Goal: Task Accomplishment & Management: Use online tool/utility

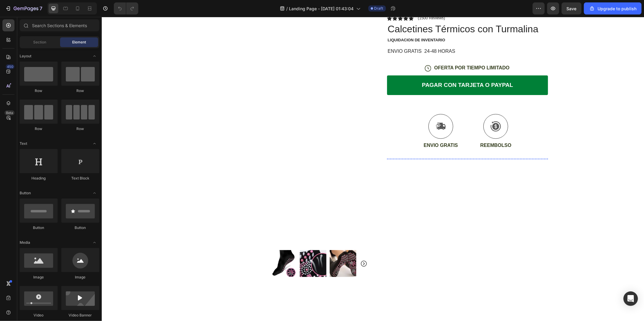
scroll to position [43, 0]
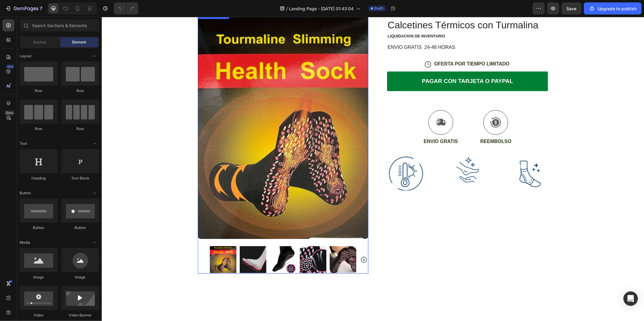
click at [253, 257] on img at bounding box center [252, 259] width 27 height 27
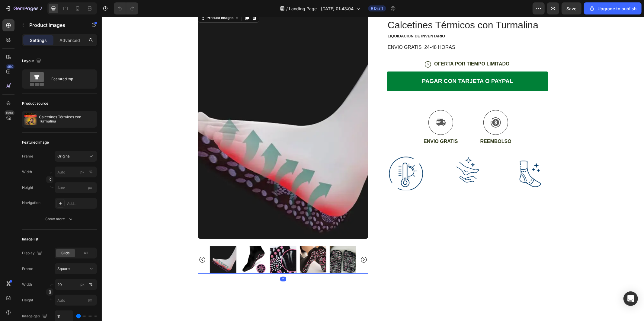
click at [285, 264] on img at bounding box center [282, 259] width 27 height 27
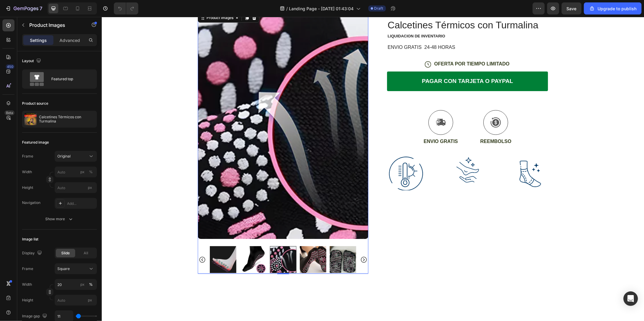
click at [200, 260] on icon "Carousel Back Arrow" at bounding box center [201, 259] width 7 height 7
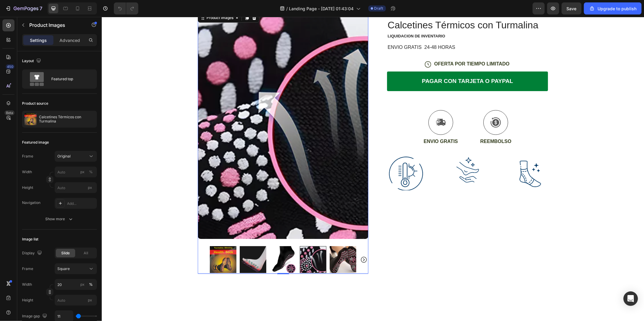
click at [223, 255] on img at bounding box center [223, 259] width 27 height 27
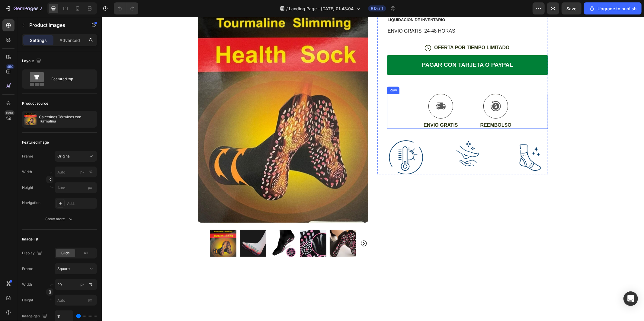
scroll to position [68, 0]
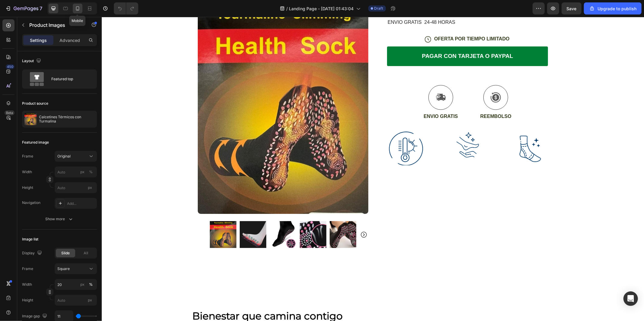
click at [80, 11] on icon at bounding box center [78, 8] width 6 height 6
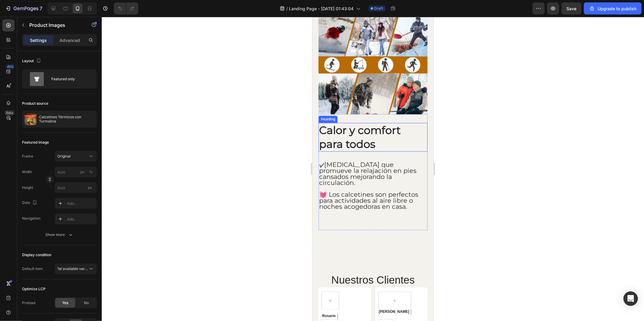
scroll to position [924, 0]
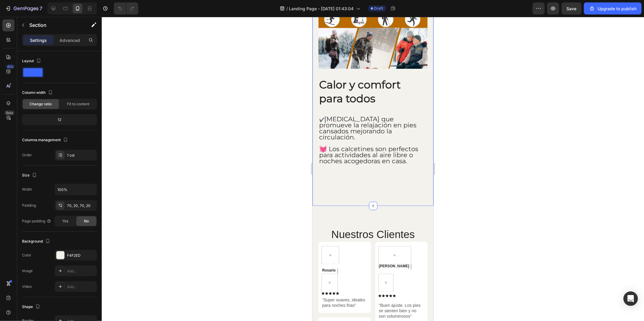
click at [381, 197] on div "Image Row Calor y comfort para todos Heading ✔️ [MEDICAL_DATA] que promueve la …" at bounding box center [372, 77] width 121 height 257
click at [60, 40] on p "Advanced" at bounding box center [69, 40] width 21 height 6
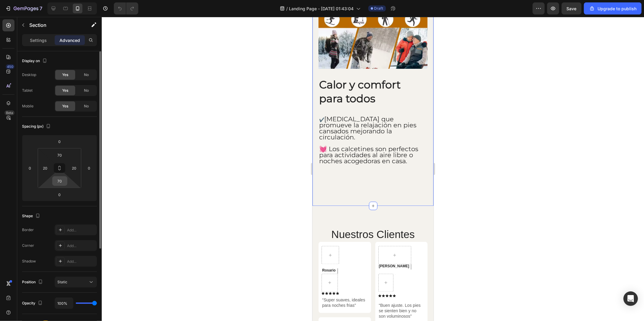
click at [58, 180] on input "70" at bounding box center [60, 181] width 12 height 9
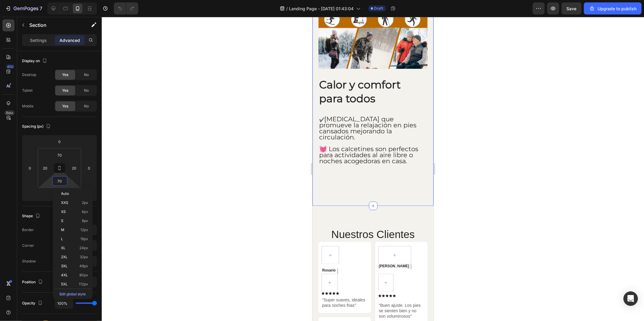
type input "0"
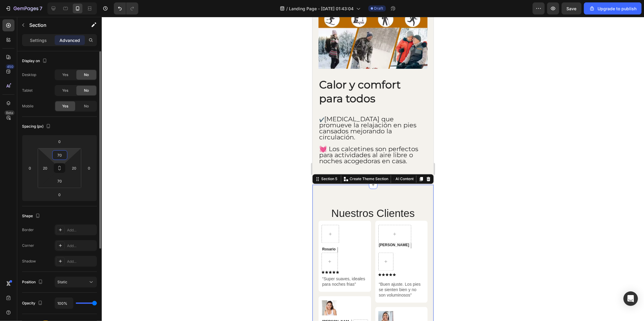
click at [59, 152] on input "70" at bounding box center [60, 155] width 12 height 9
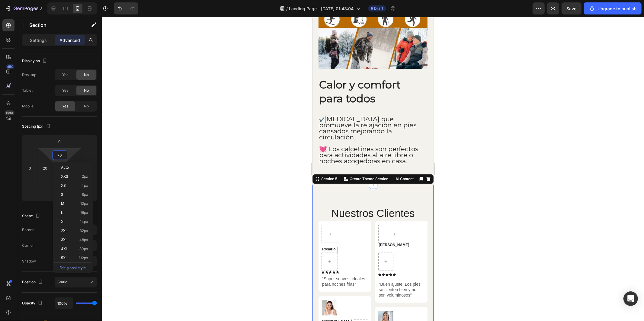
type input "0"
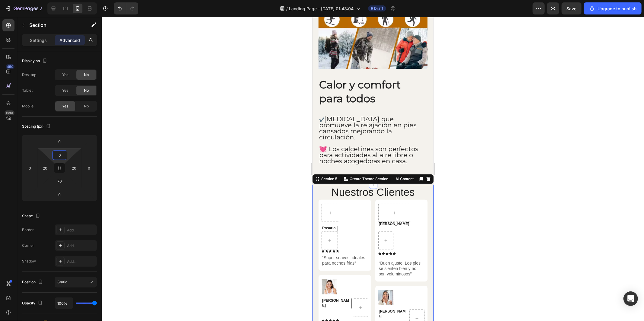
click at [507, 167] on div at bounding box center [373, 169] width 542 height 304
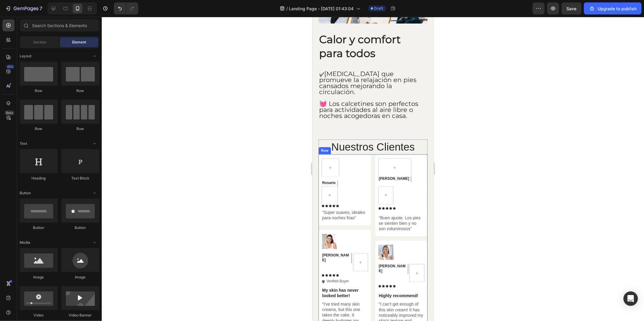
scroll to position [1051, 0]
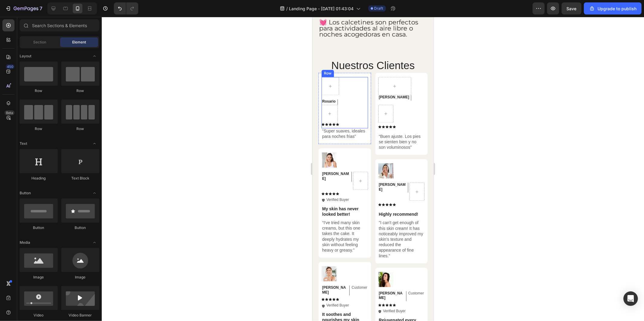
click at [356, 98] on div "Rosario Text Block Row Icon Icon Icon Icon Icon Icon List Row" at bounding box center [344, 102] width 47 height 51
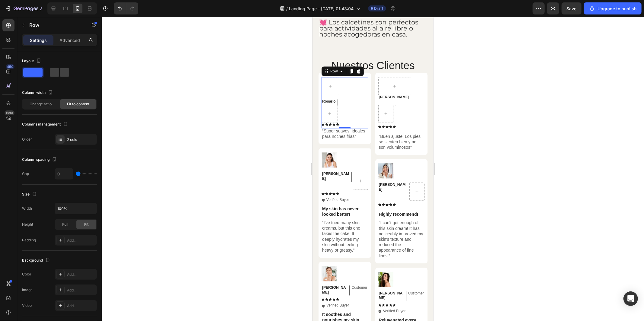
click at [207, 150] on div at bounding box center [373, 169] width 542 height 304
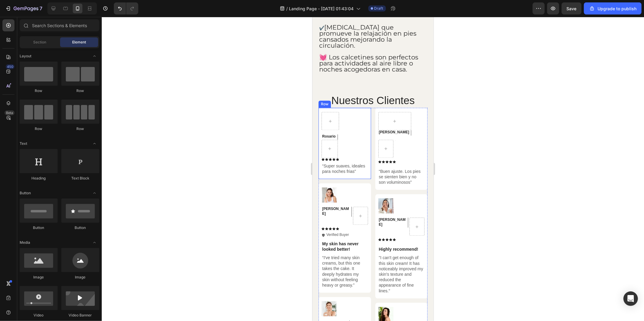
scroll to position [1021, 0]
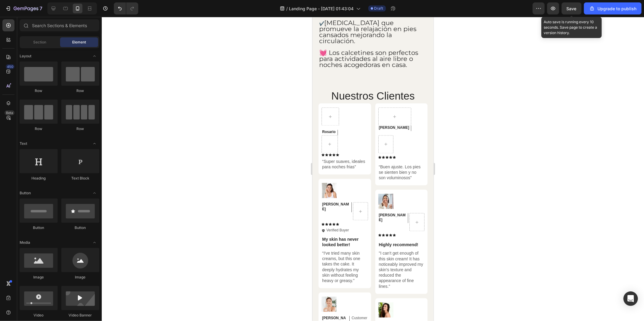
drag, startPoint x: 571, startPoint y: 5, endPoint x: 562, endPoint y: 4, distance: 9.4
click at [572, 5] on div "Save" at bounding box center [572, 8] width 10 height 6
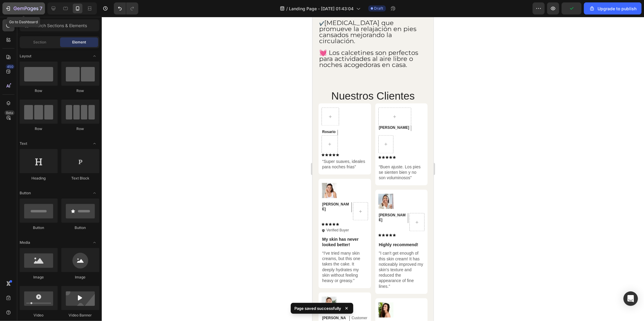
click at [7, 8] on icon "button" at bounding box center [7, 9] width 3 height 2
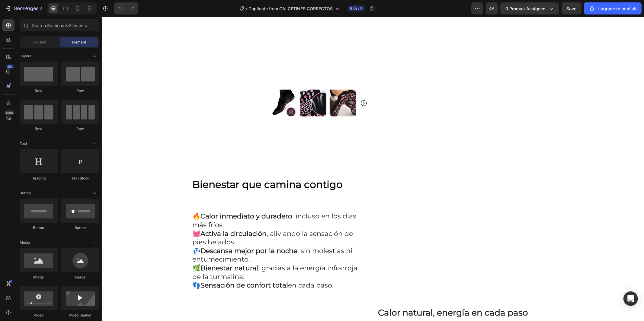
scroll to position [195, 0]
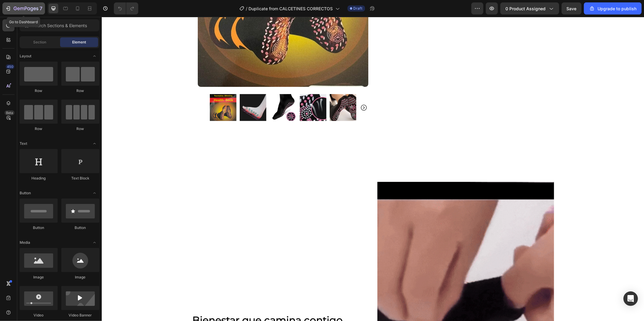
click at [8, 11] on icon "button" at bounding box center [8, 8] width 6 height 6
